Goal: Communication & Community: Answer question/provide support

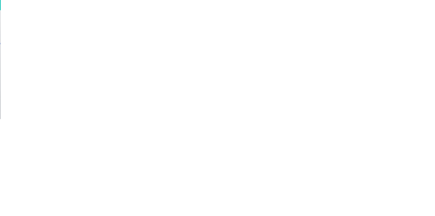
scroll to position [196, 0]
click at [306, 200] on div at bounding box center [219, 196] width 174 height 7
click at [382, 202] on button "Send" at bounding box center [369, 196] width 27 height 10
click at [364, 39] on button "Close" at bounding box center [351, 37] width 25 height 11
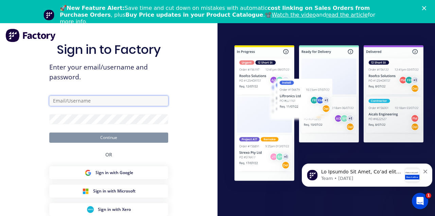
click at [64, 106] on input "text" at bounding box center [108, 101] width 119 height 10
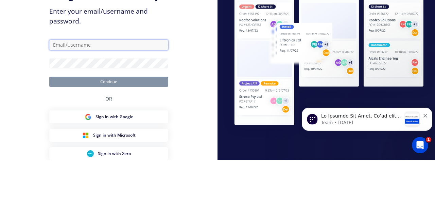
click at [63, 106] on input "text" at bounding box center [108, 101] width 119 height 10
type input "[EMAIL_ADDRESS][DOMAIN_NAME]"
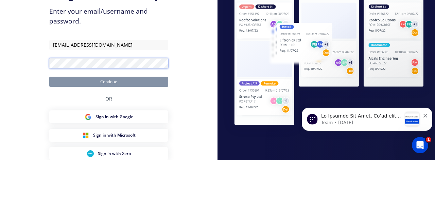
click at [49, 132] on button "Continue" at bounding box center [108, 137] width 119 height 10
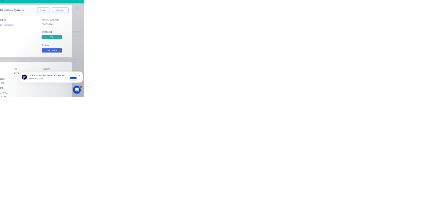
click at [71, 59] on div "Collaborate" at bounding box center [57, 59] width 27 height 6
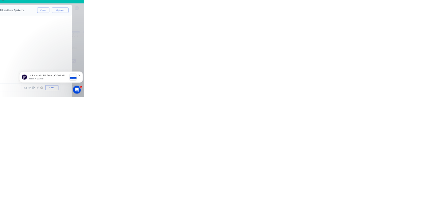
scroll to position [196, 0]
click at [306, 200] on div at bounding box center [219, 196] width 174 height 7
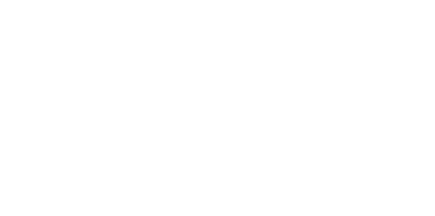
click at [382, 202] on button "Send" at bounding box center [369, 196] width 27 height 10
click at [306, 200] on div at bounding box center [219, 196] width 174 height 7
click at [382, 202] on button "Send" at bounding box center [369, 196] width 27 height 10
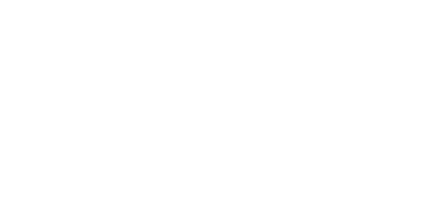
click at [364, 39] on button "Close" at bounding box center [351, 37] width 25 height 11
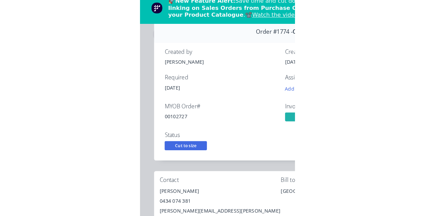
scroll to position [0, 0]
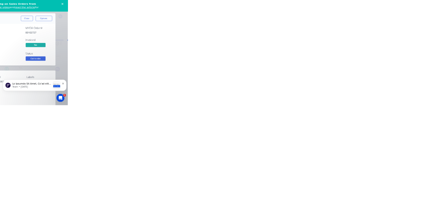
click at [71, 61] on div "Collaborate" at bounding box center [57, 59] width 27 height 6
click at [364, 38] on button "Close" at bounding box center [351, 37] width 25 height 11
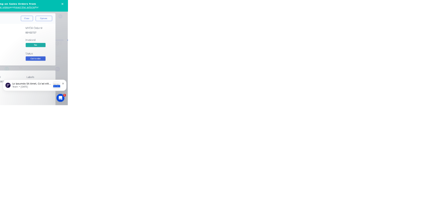
click at [71, 59] on div "Collaborate" at bounding box center [57, 59] width 27 height 6
click at [306, 200] on div at bounding box center [219, 196] width 174 height 7
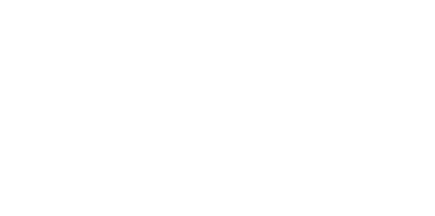
click at [382, 202] on button "Send" at bounding box center [369, 196] width 27 height 10
click at [364, 37] on button "Close" at bounding box center [351, 37] width 25 height 11
